Goal: Task Accomplishment & Management: Manage account settings

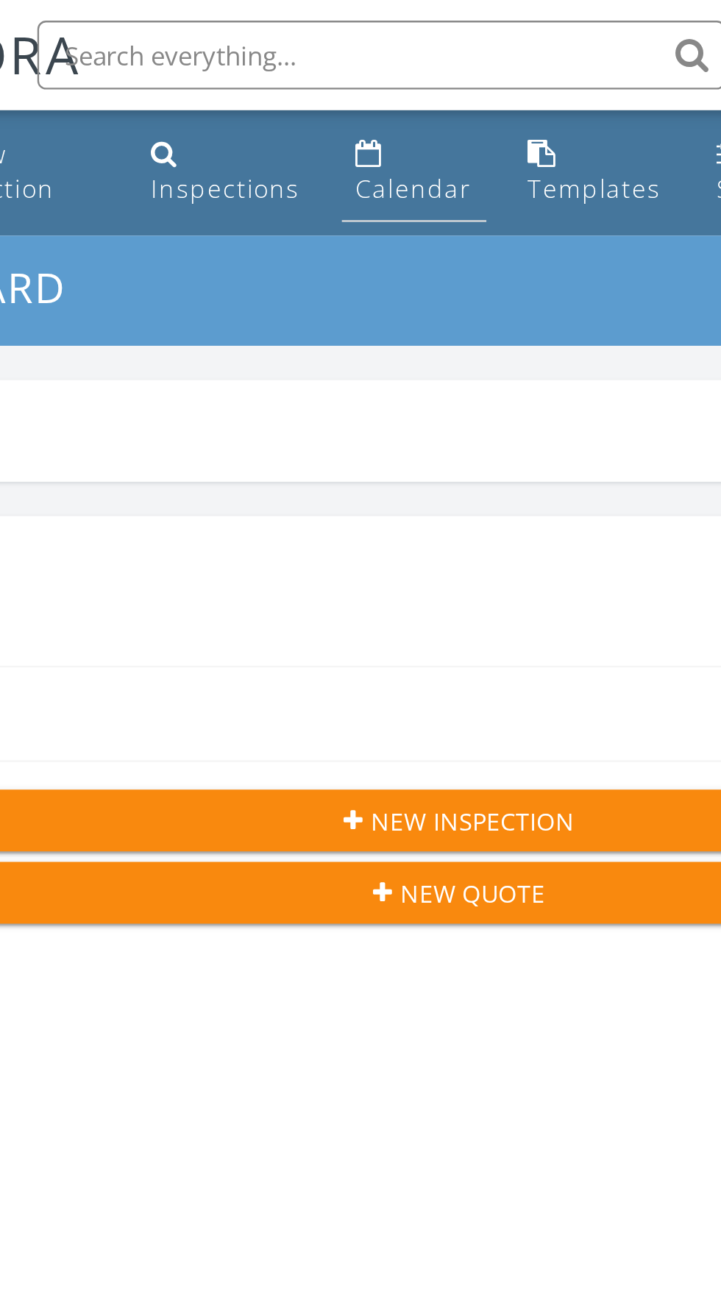
click at [336, 79] on div "Calendar" at bounding box center [341, 81] width 50 height 14
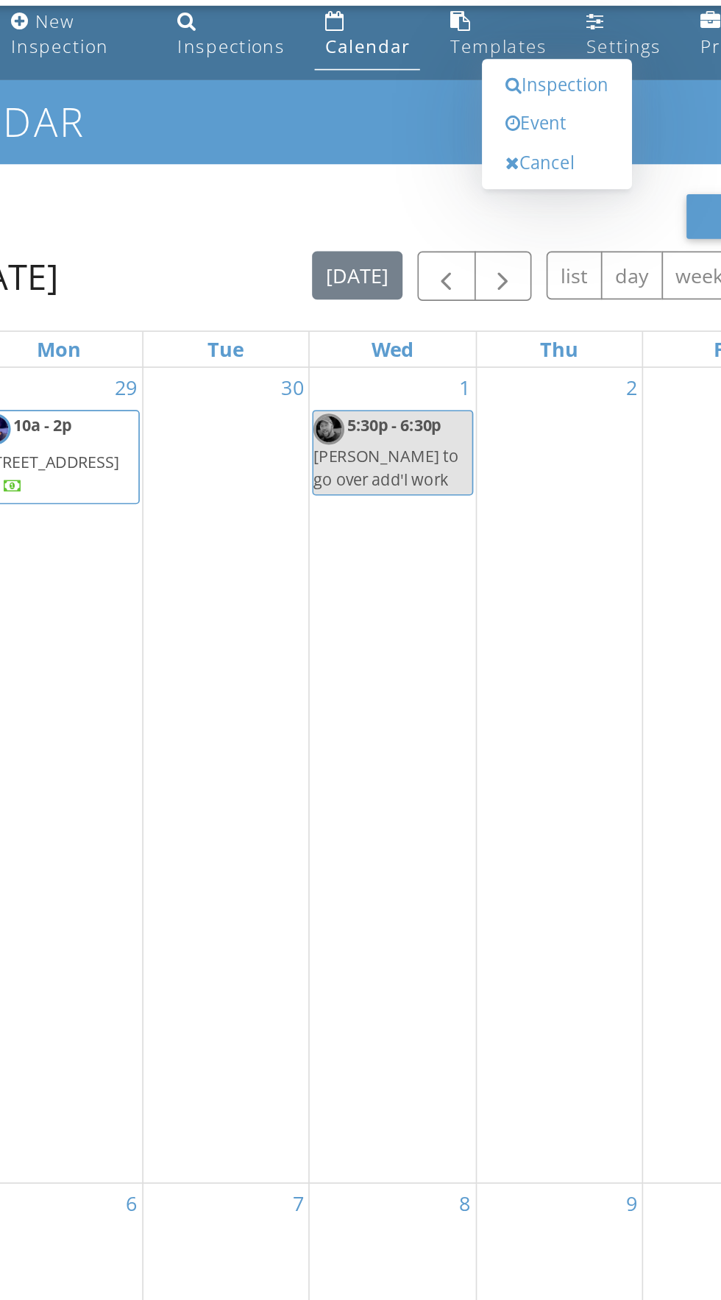
scroll to position [10, 0]
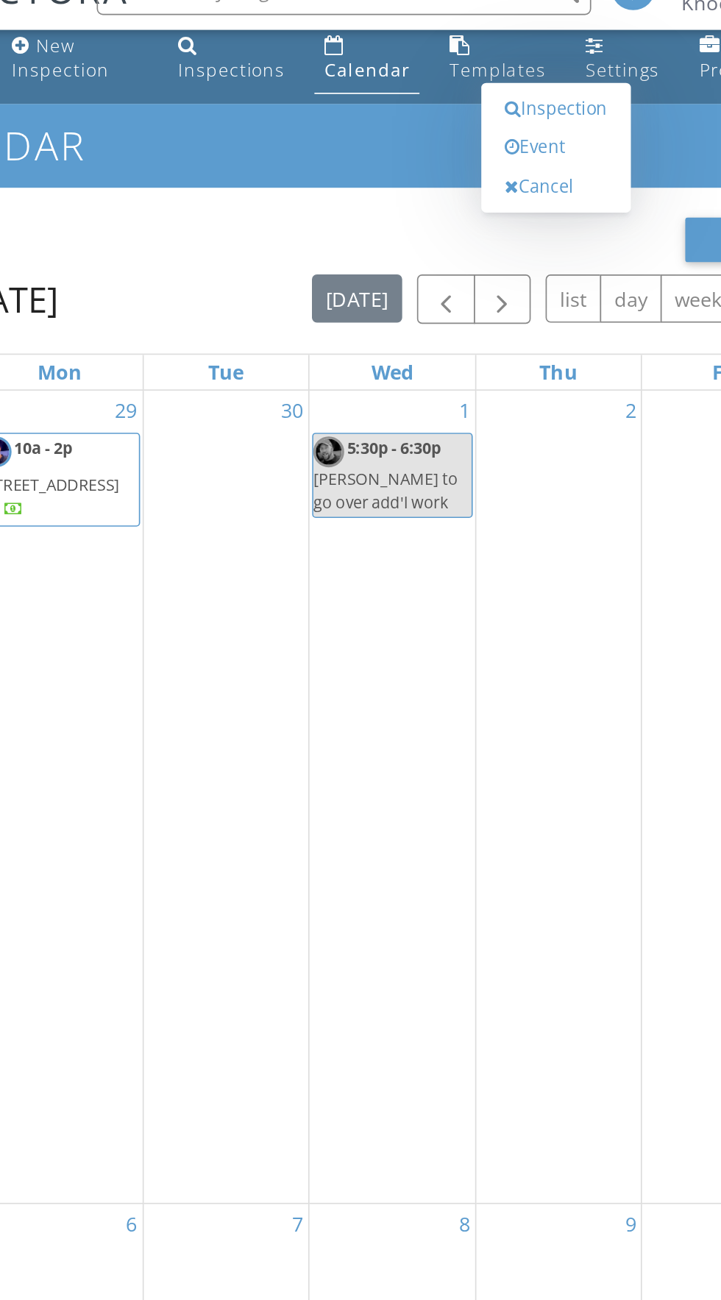
click at [467, 262] on div "2" at bounding box center [455, 274] width 99 height 24
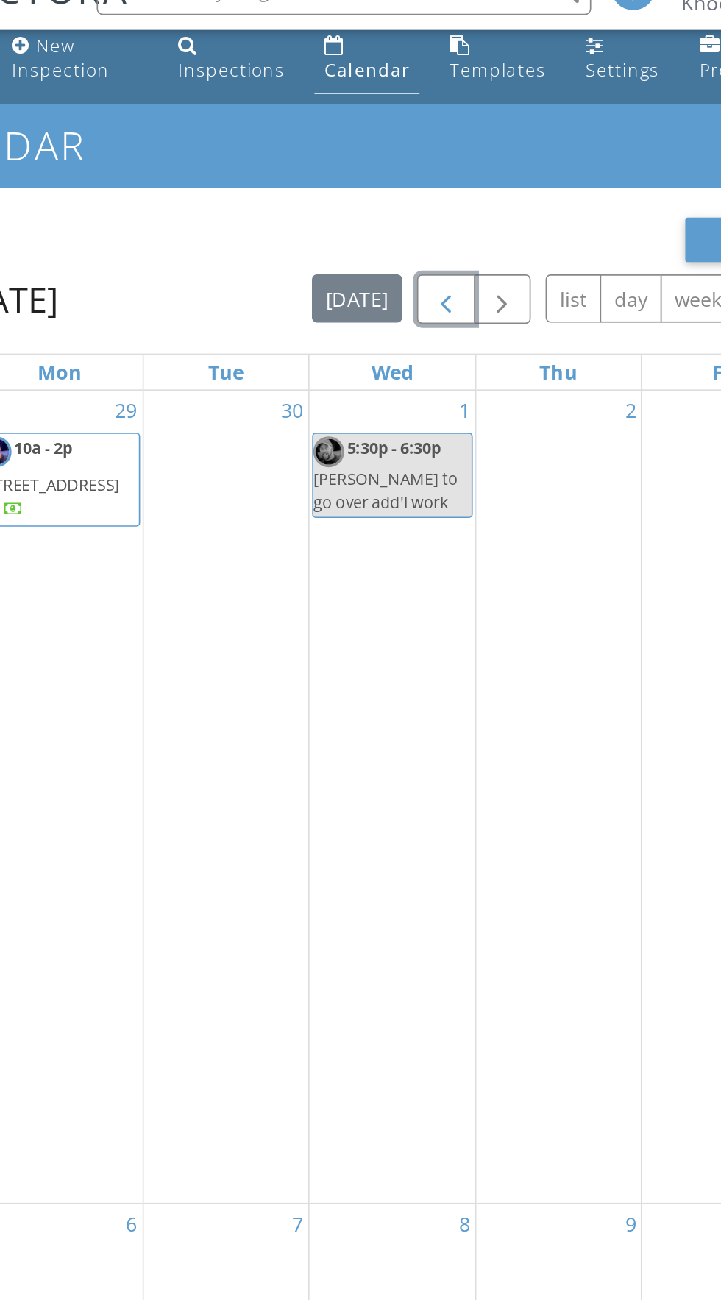
click at [391, 204] on span "button" at bounding box center [388, 208] width 18 height 18
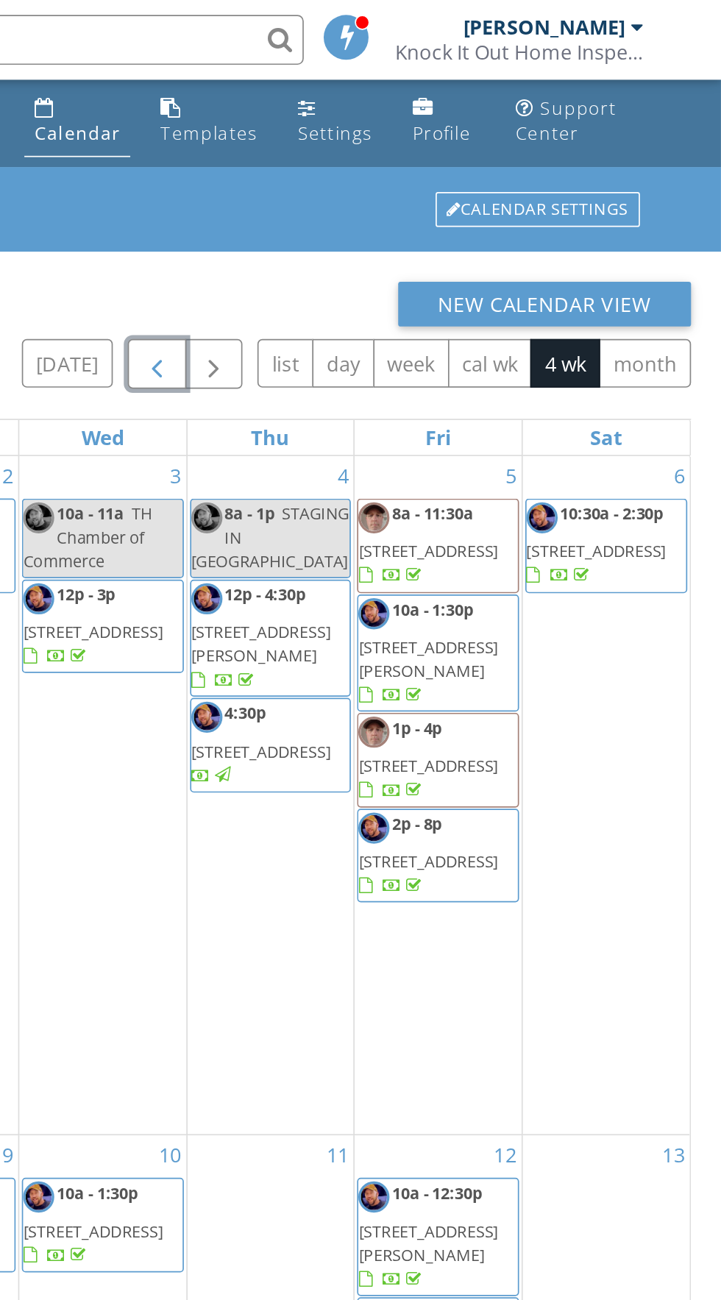
scroll to position [2, 0]
click at [530, 222] on button "week" at bounding box center [538, 214] width 45 height 29
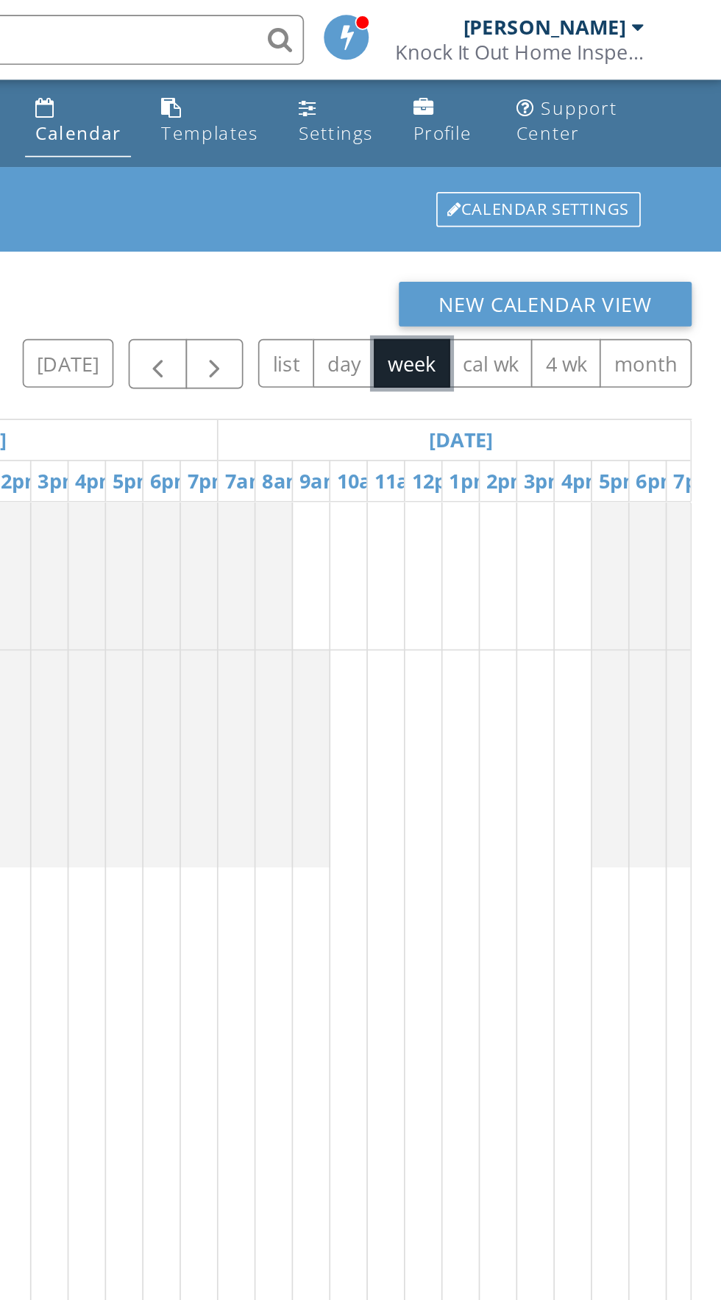
scroll to position [2, 0]
click at [393, 218] on span "button" at bounding box center [388, 216] width 18 height 18
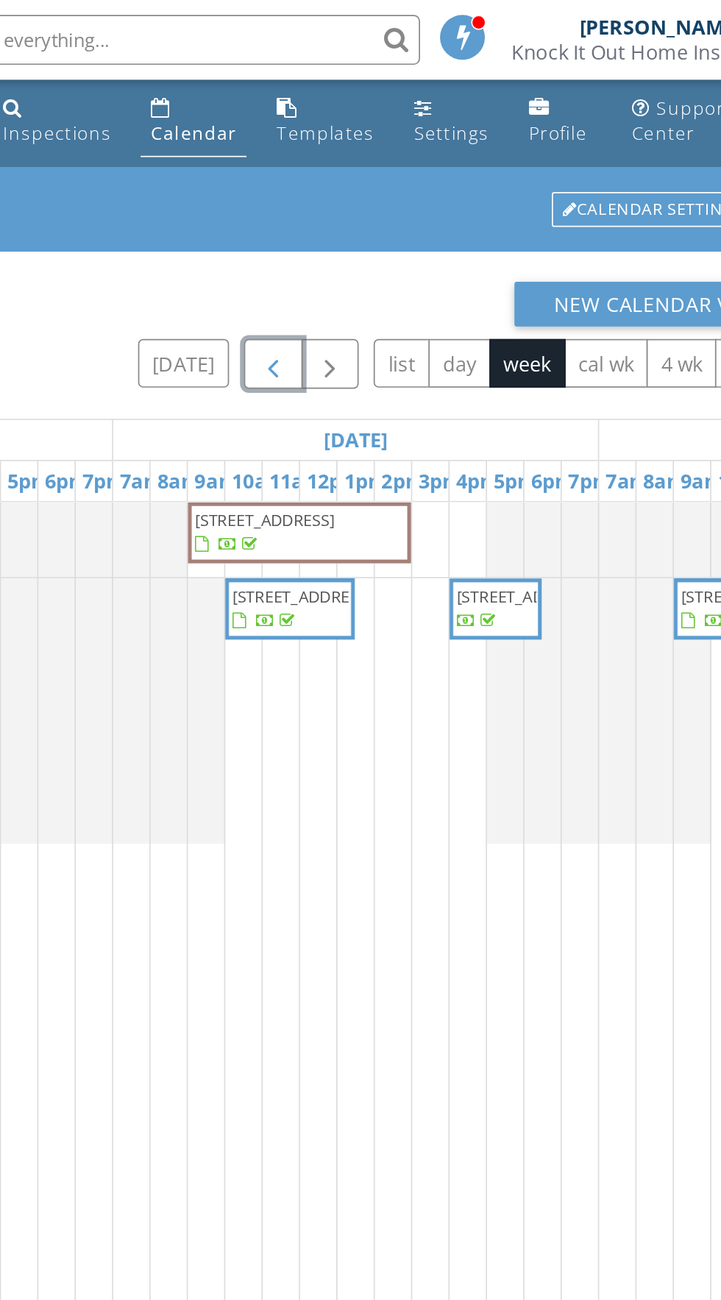
scroll to position [2, 0]
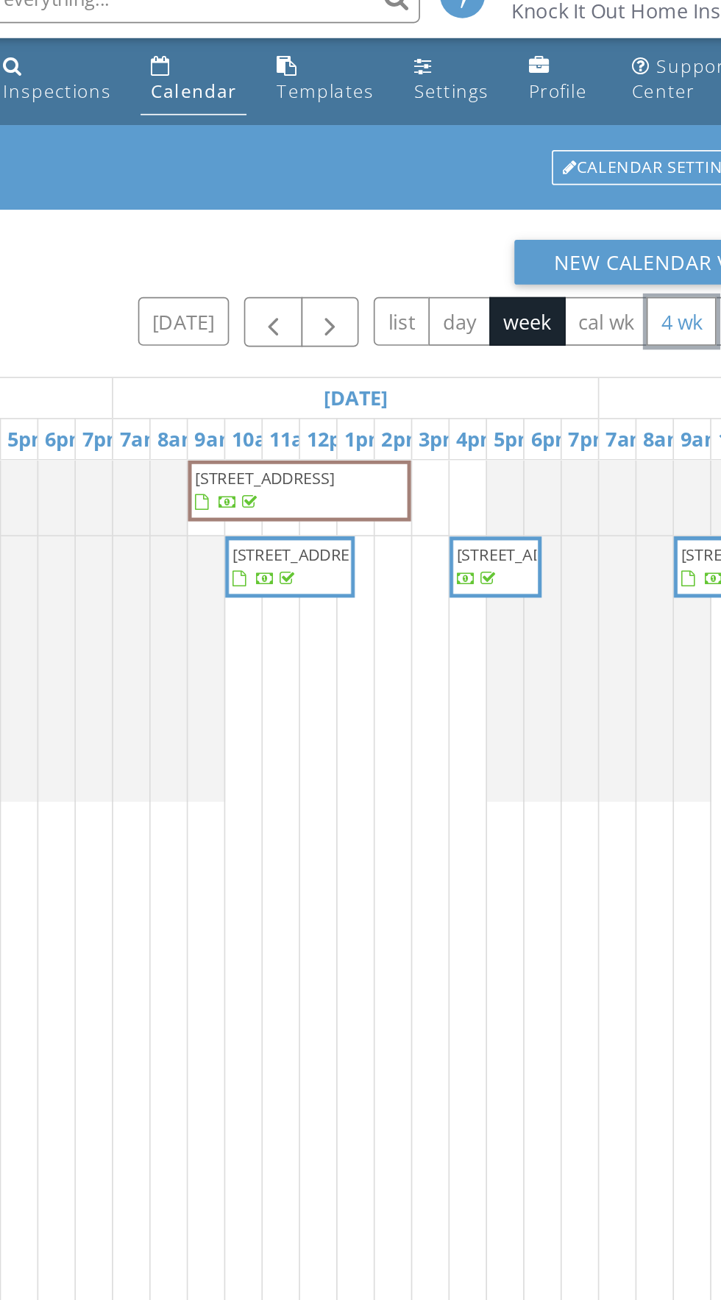
click at [626, 222] on button "4 wk" at bounding box center [628, 214] width 41 height 29
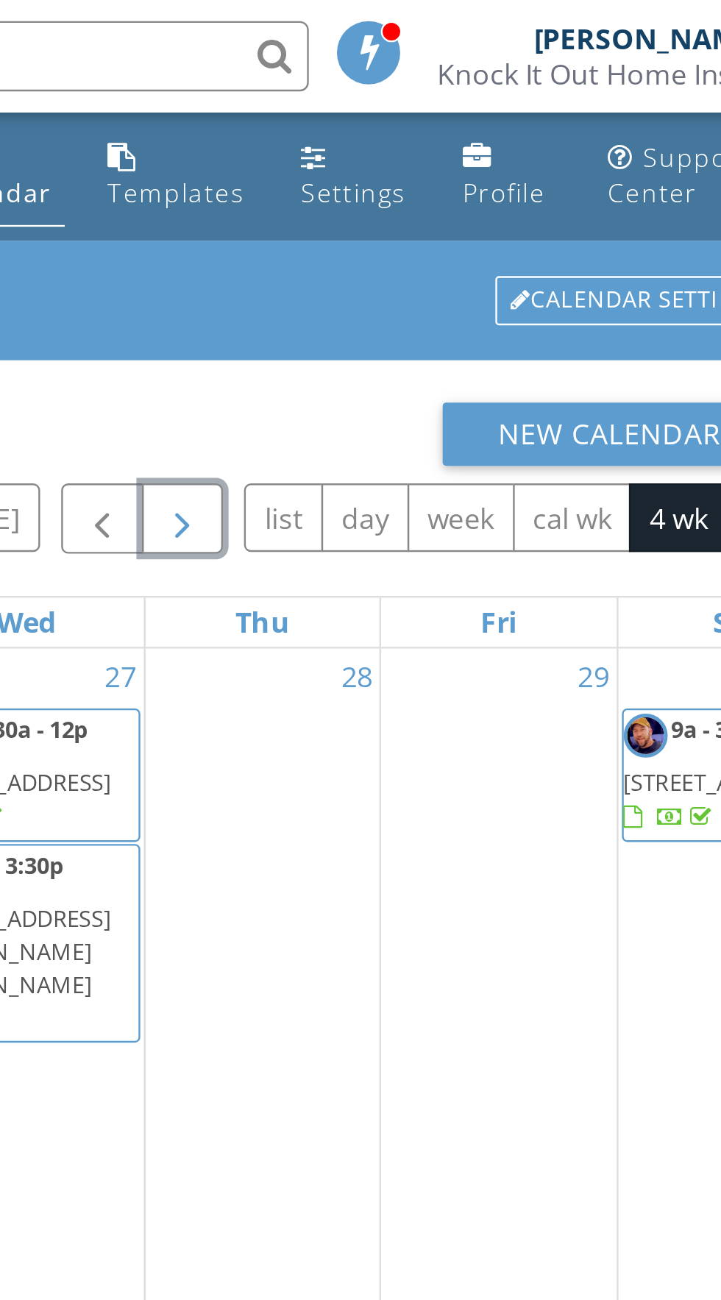
click at [430, 219] on span "button" at bounding box center [422, 218] width 18 height 18
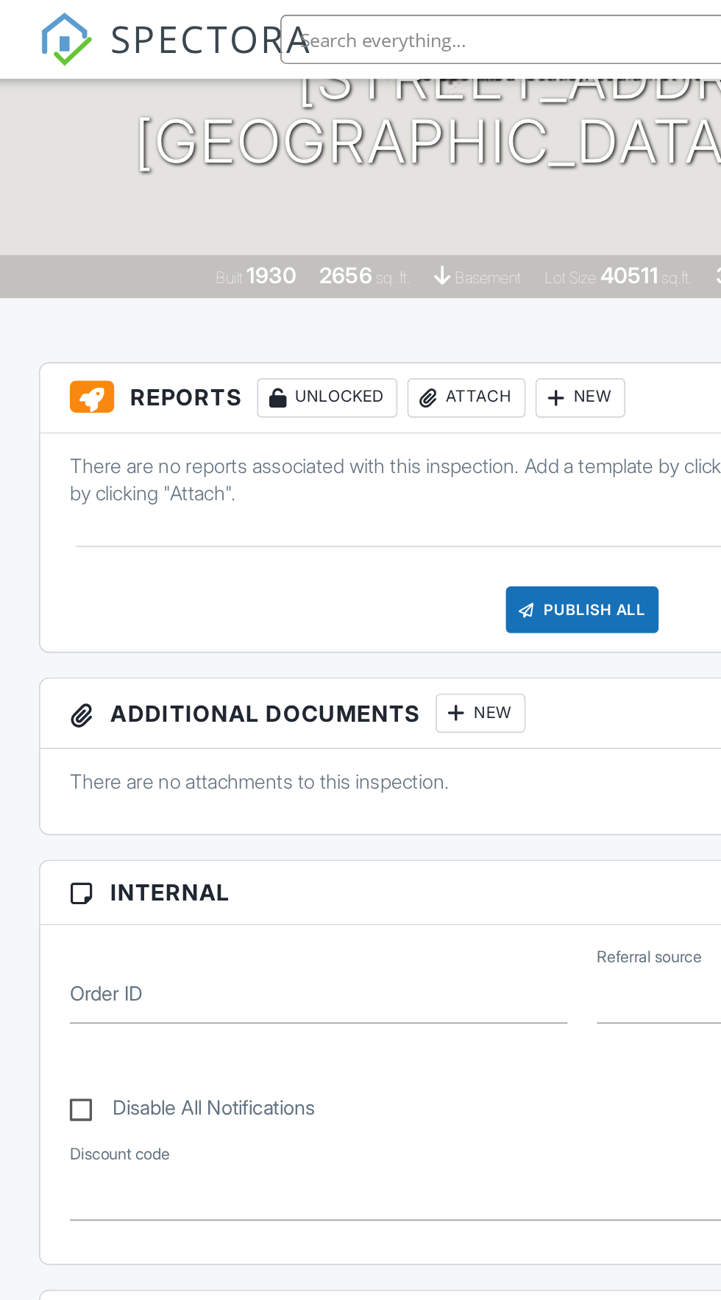
scroll to position [228, 0]
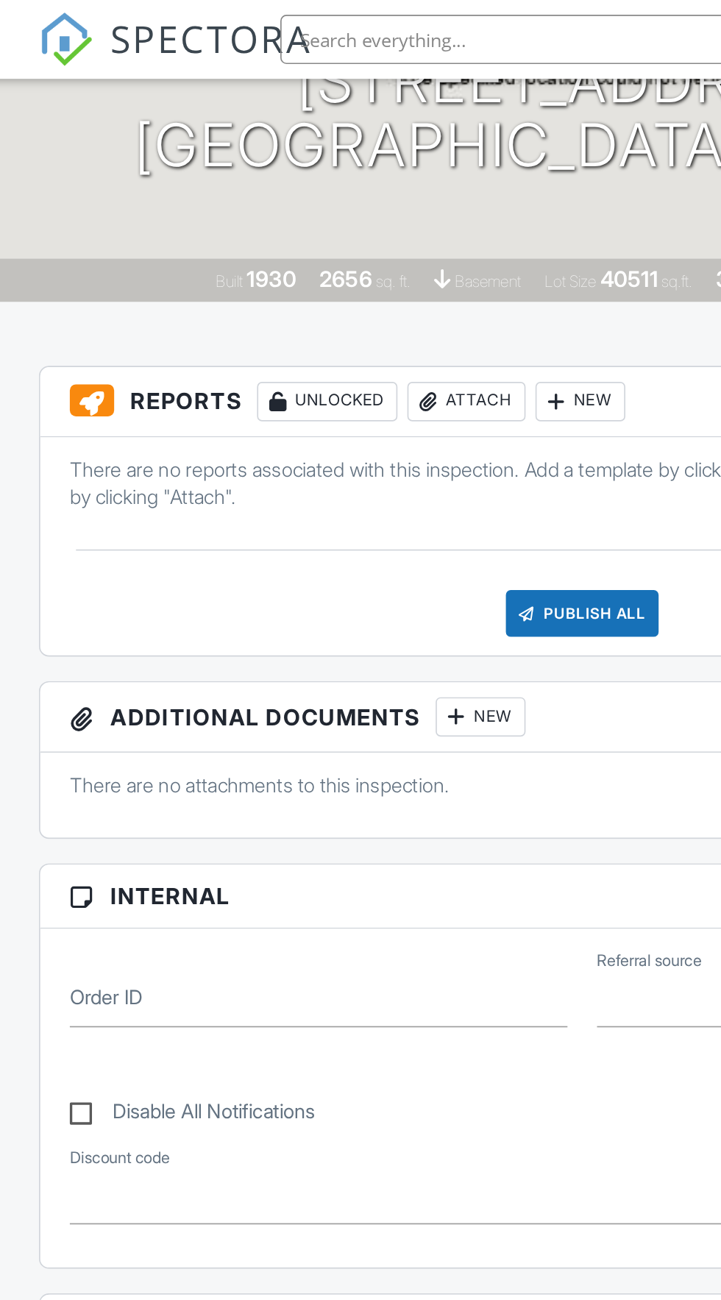
click at [305, 242] on div "Attach" at bounding box center [291, 240] width 71 height 24
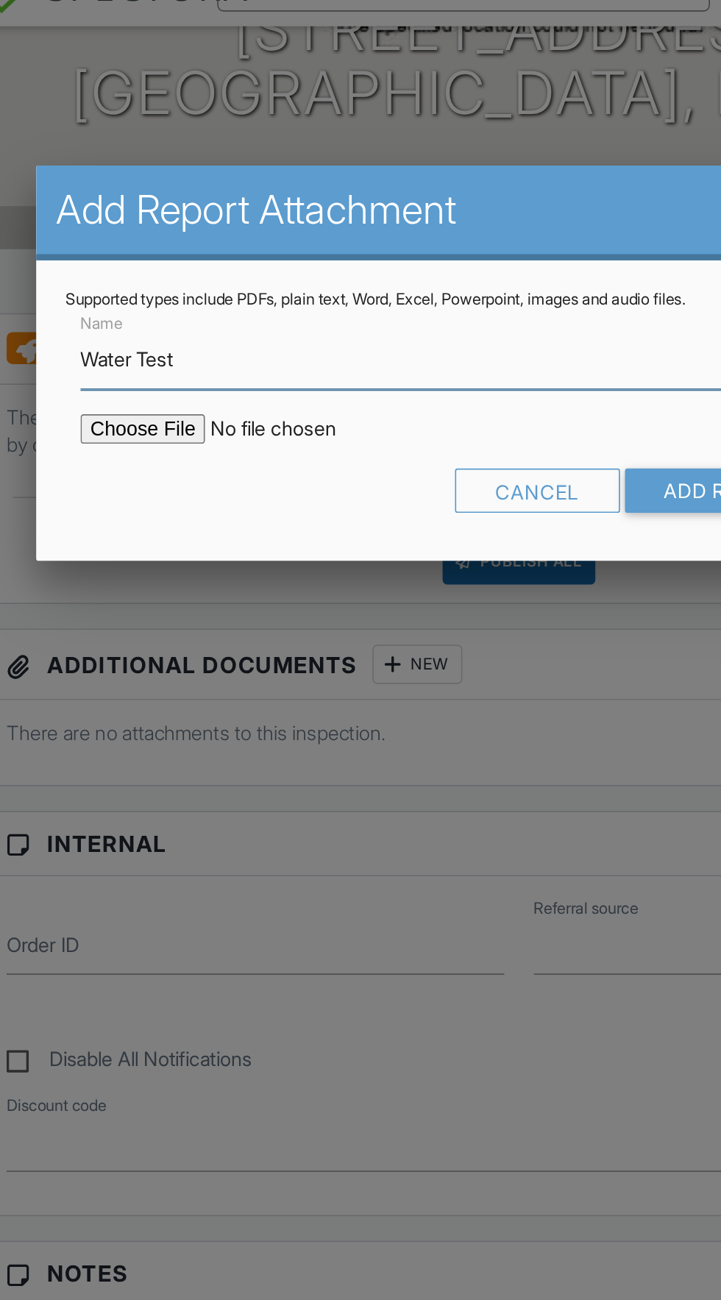
type input "Water Test"
click at [149, 289] on input "file" at bounding box center [224, 288] width 250 height 18
type input "C:\fakepath\Radd Water Analysis Sept 25 (1).pdf"
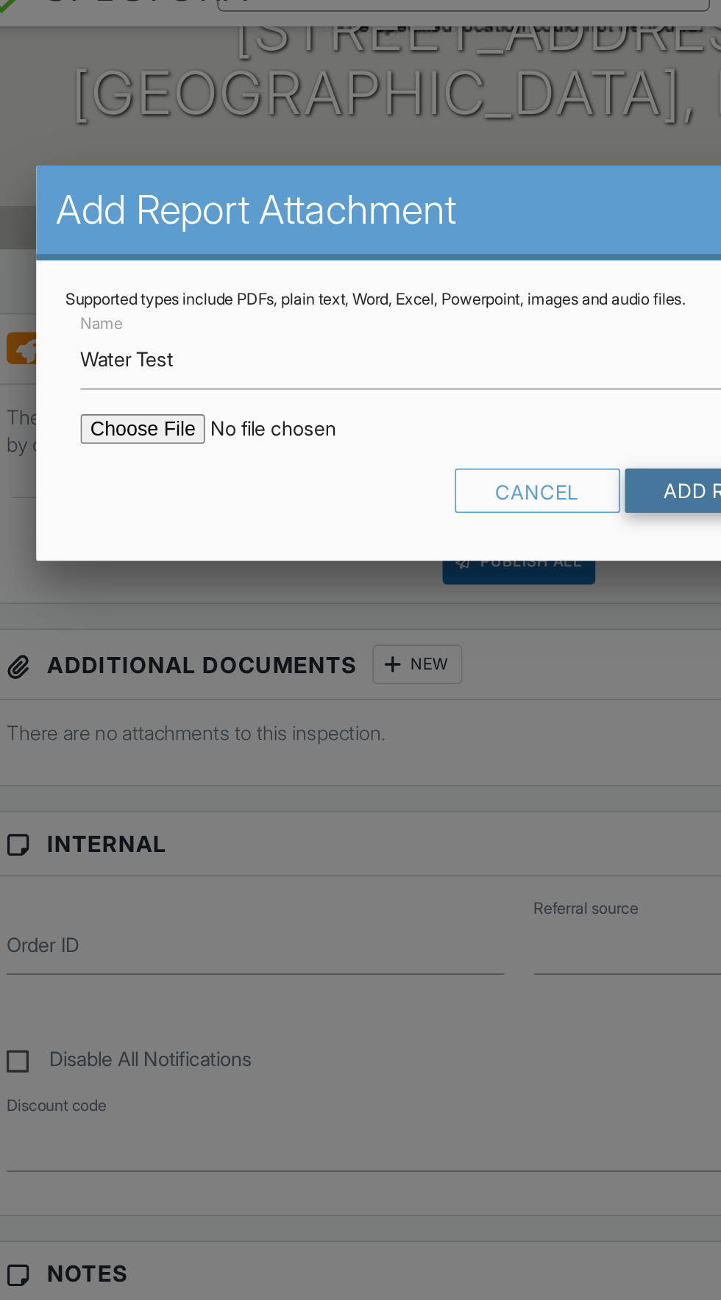
click at [456, 324] on input "Add Report Attachment" at bounding box center [528, 324] width 208 height 26
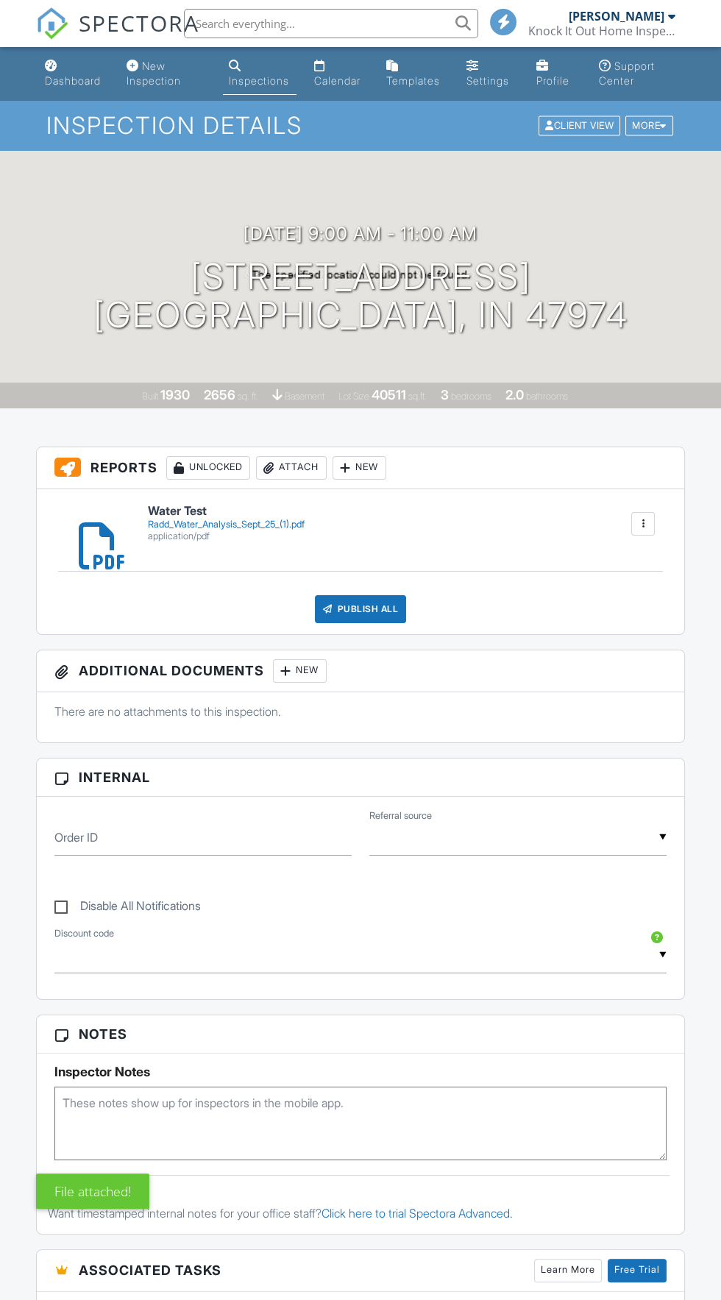
click at [202, 522] on div "Radd_Water_Analysis_Sept_25_(1).pdf" at bounding box center [226, 524] width 157 height 12
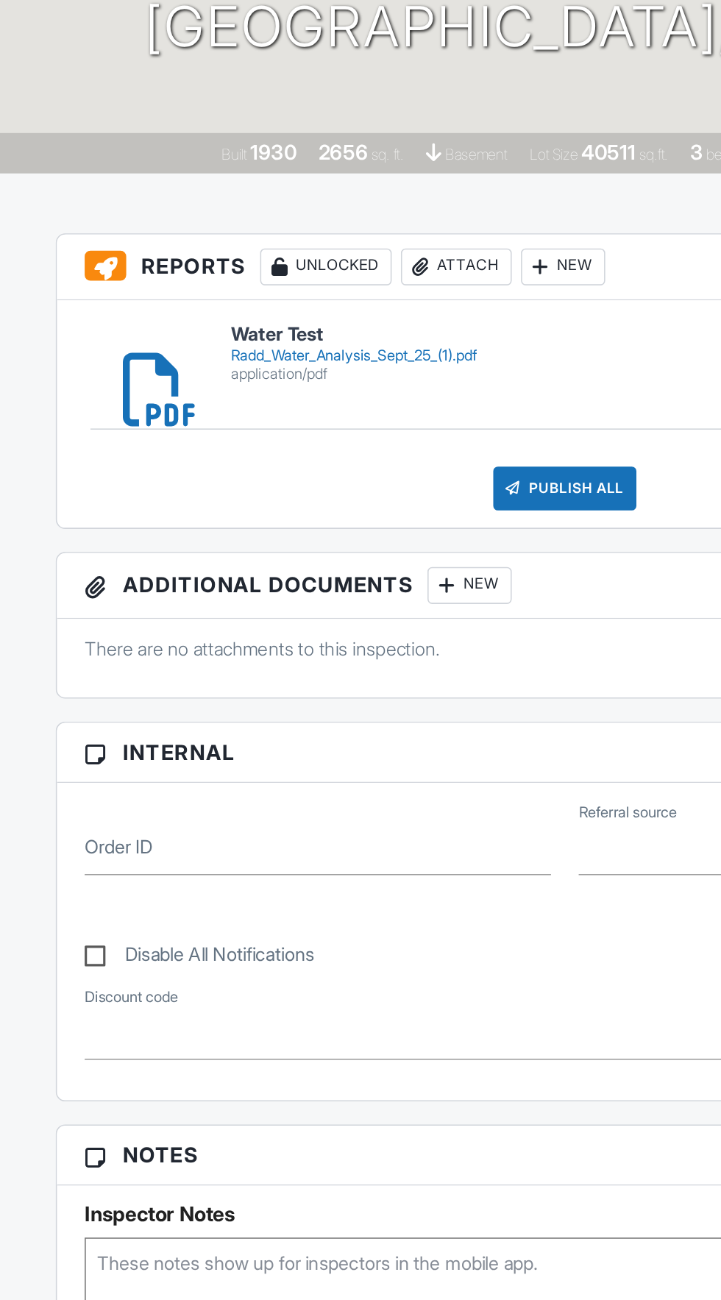
click at [371, 607] on div "Publish All" at bounding box center [361, 609] width 92 height 28
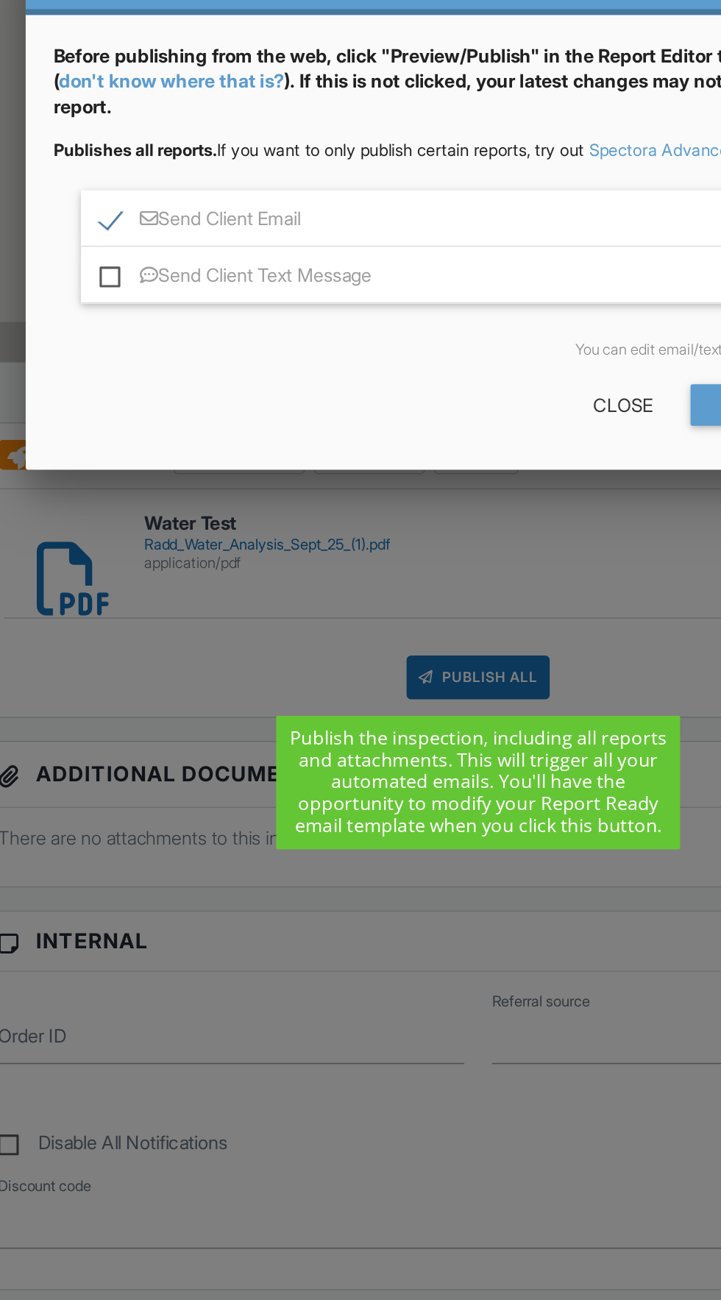
click at [126, 327] on label "Send Client Email" at bounding box center [183, 319] width 128 height 18
checkbox input "false"
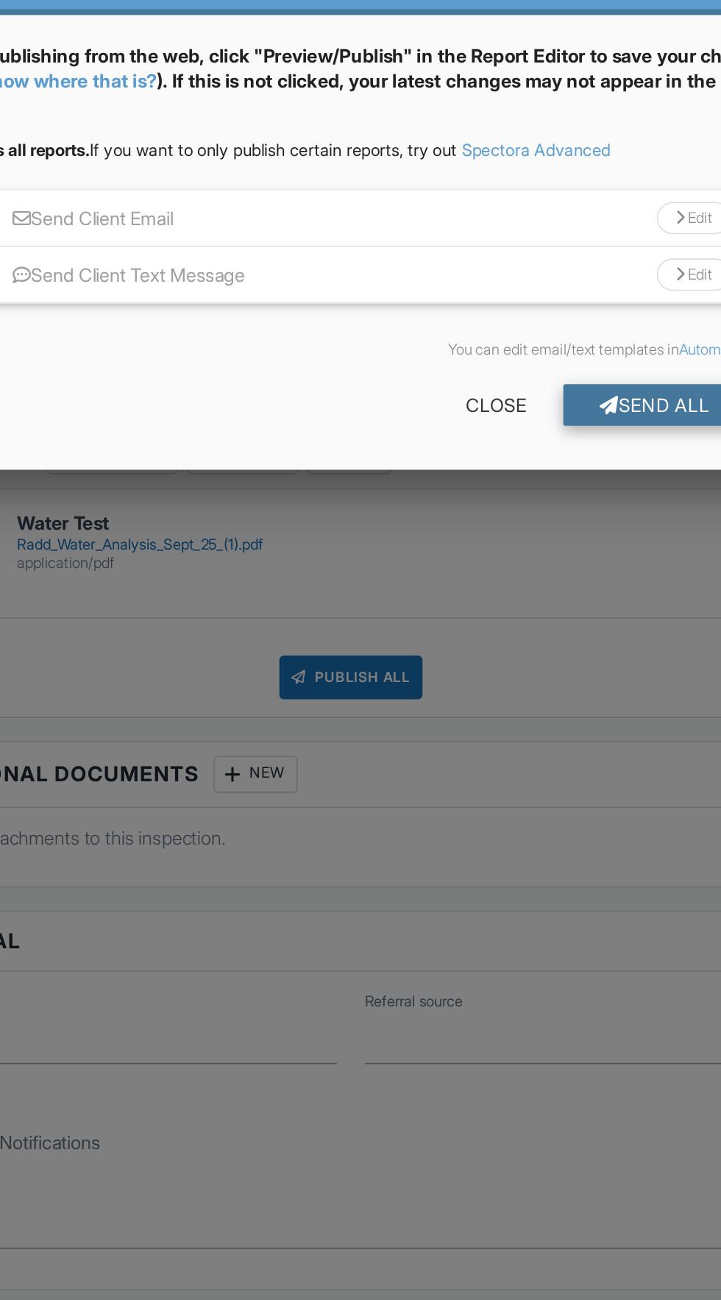
click at [552, 436] on div "Send All" at bounding box center [555, 435] width 118 height 26
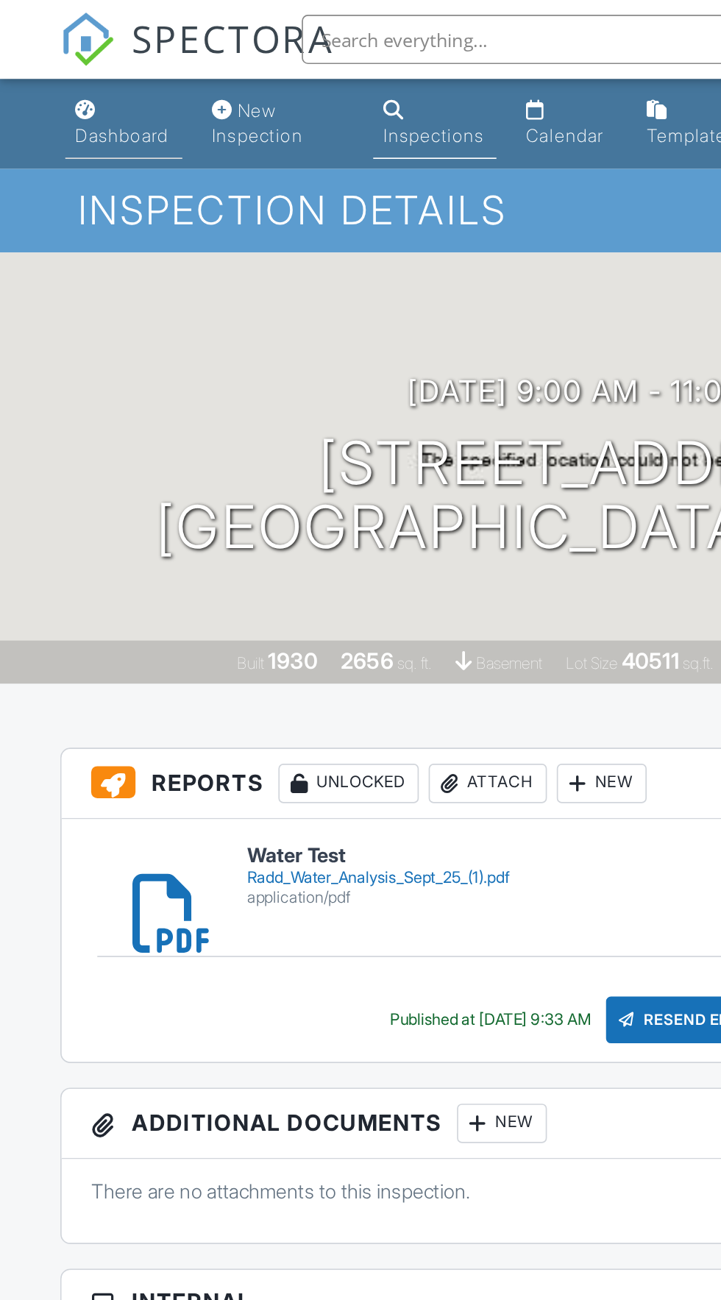
click at [69, 86] on div "Dashboard" at bounding box center [73, 80] width 56 height 13
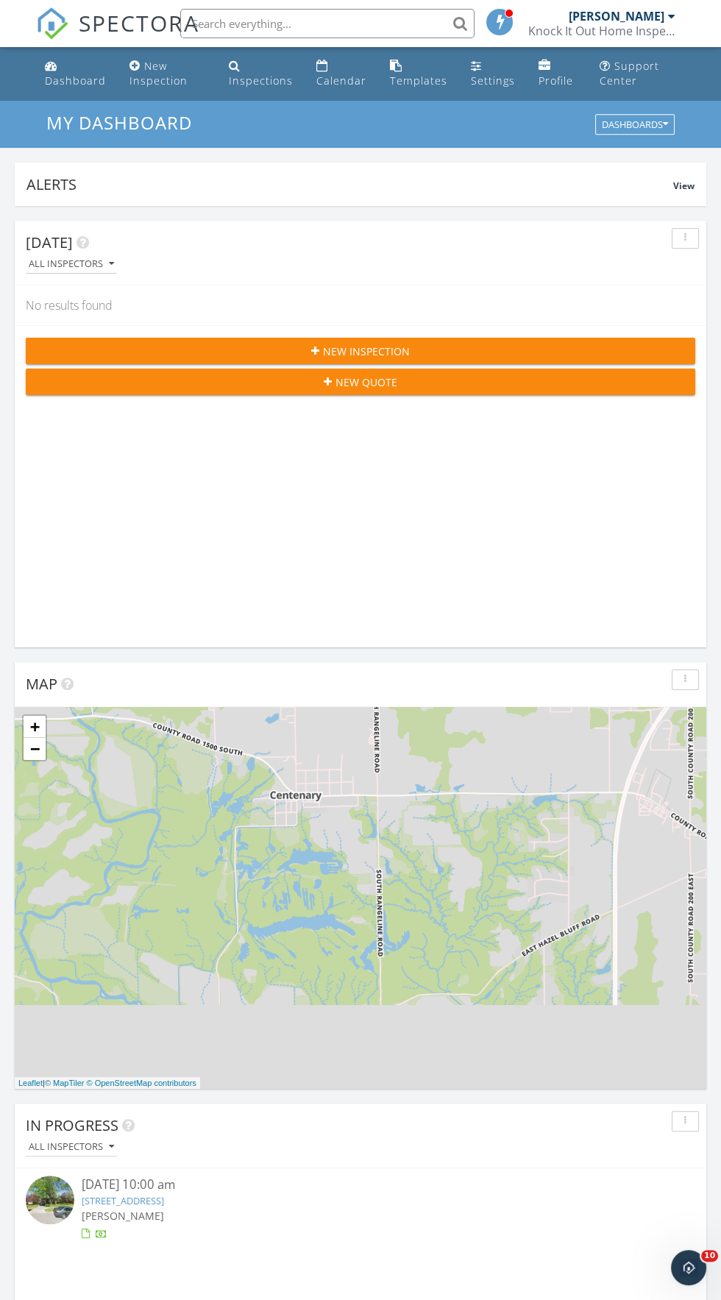
click at [654, 37] on div "Knock It Out Home Inspections" at bounding box center [601, 31] width 147 height 15
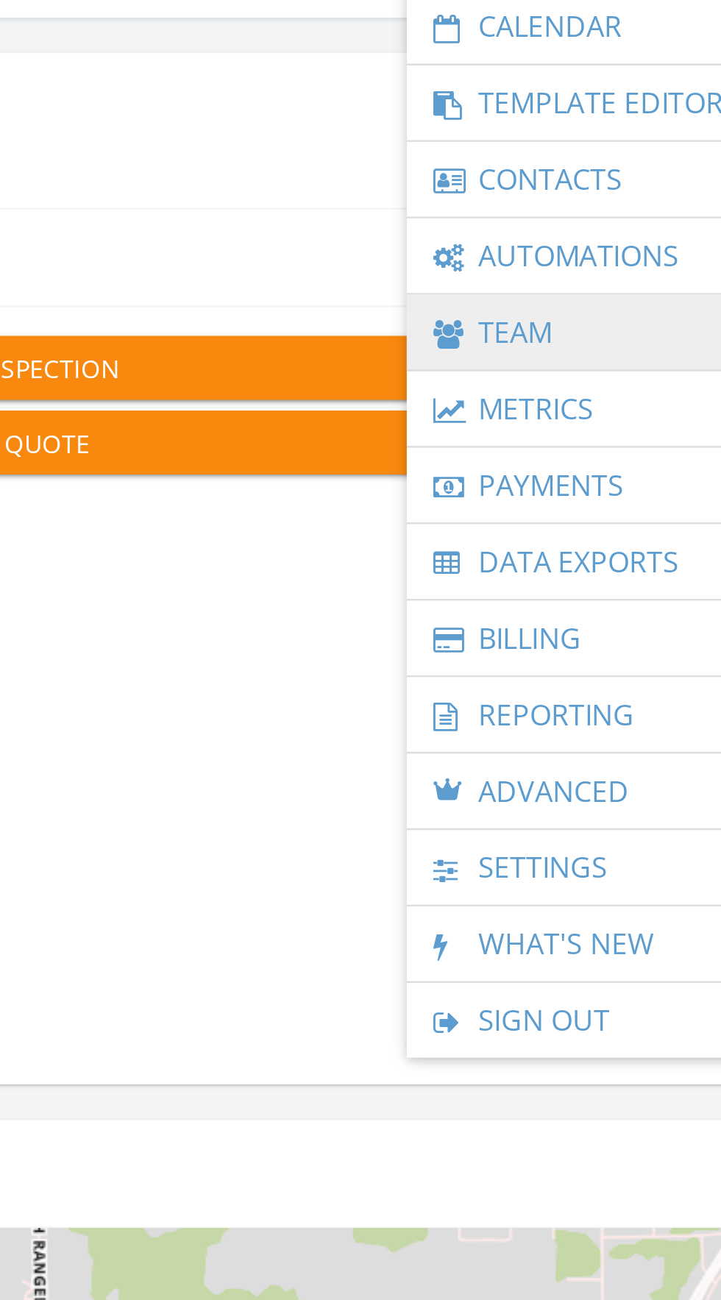
click at [600, 343] on link "Team" at bounding box center [619, 336] width 169 height 31
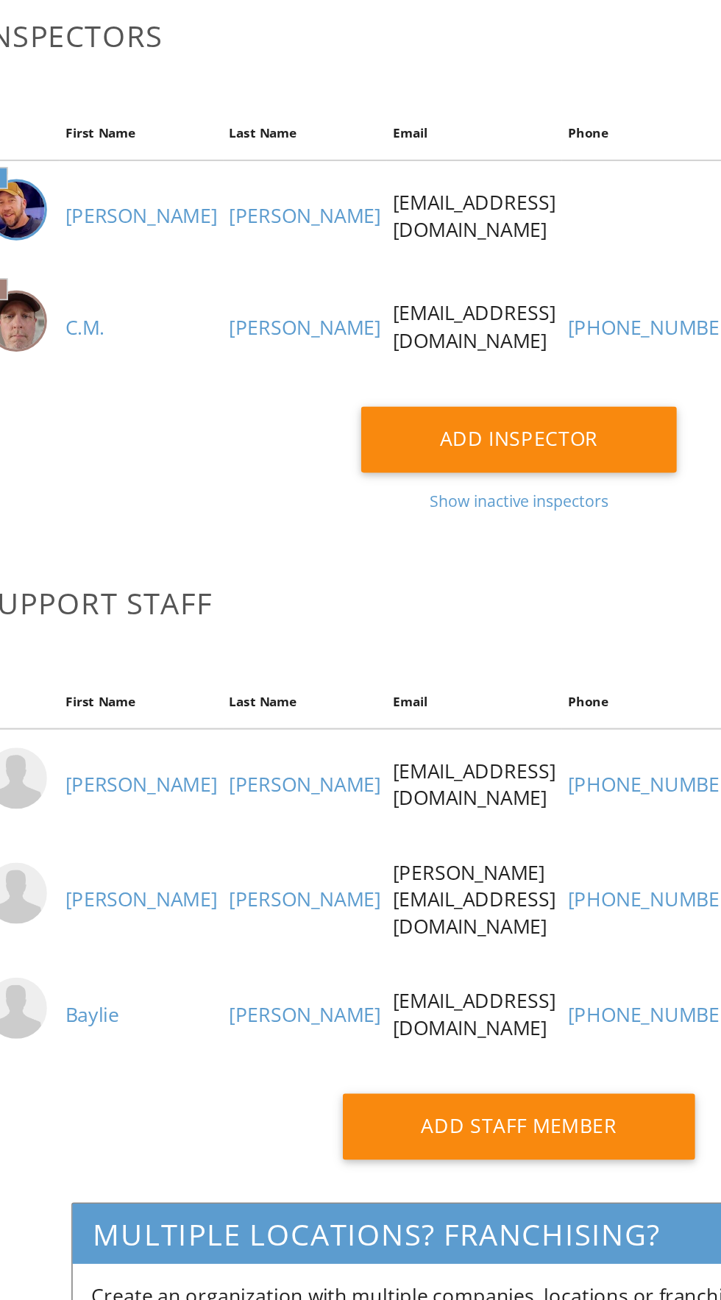
click at [519, 367] on label at bounding box center [532, 358] width 26 height 18
checkbox input "false"
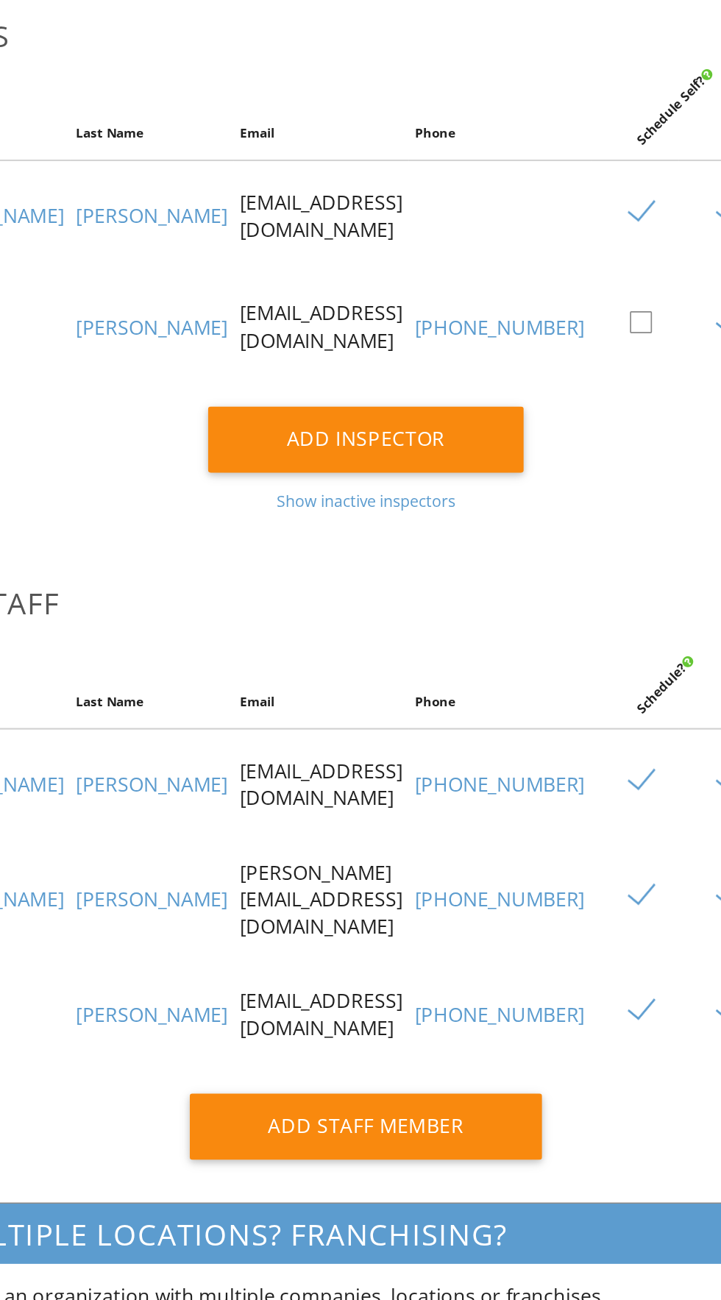
click at [572, 367] on label at bounding box center [585, 358] width 26 height 18
checkbox input "false"
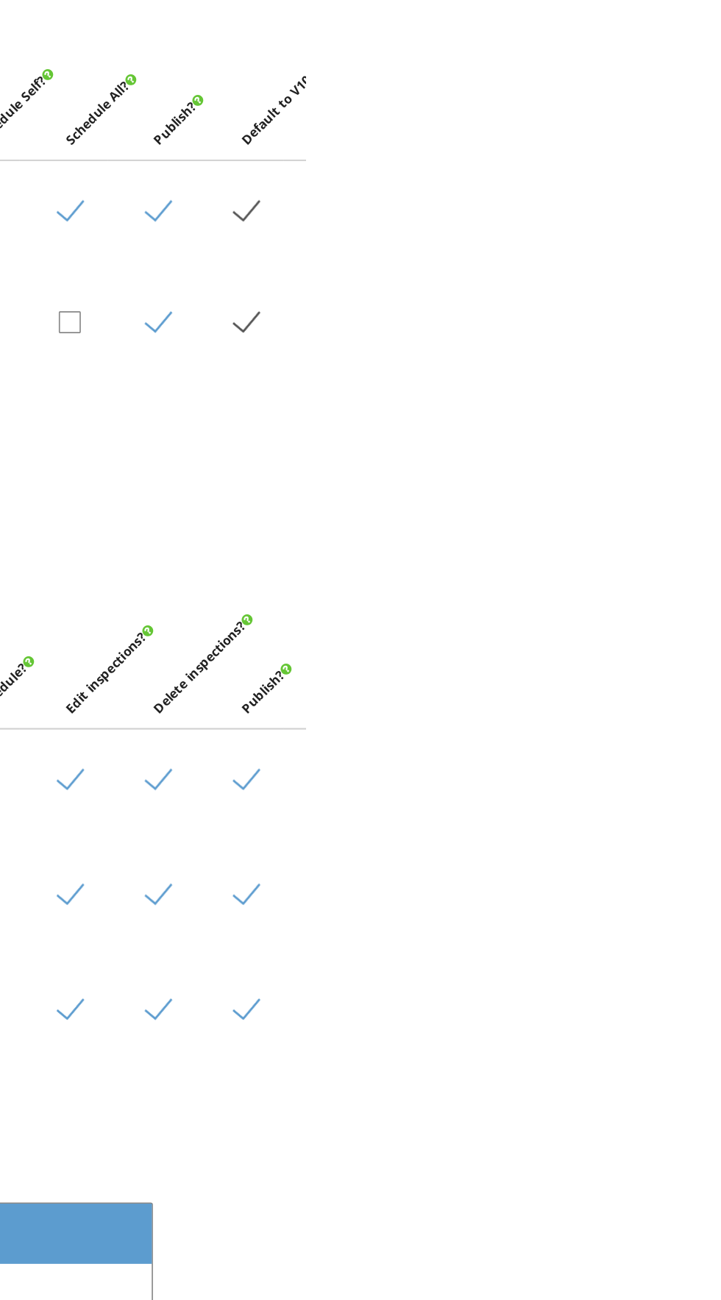
checkbox input "false"
